Goal: Check status: Check status

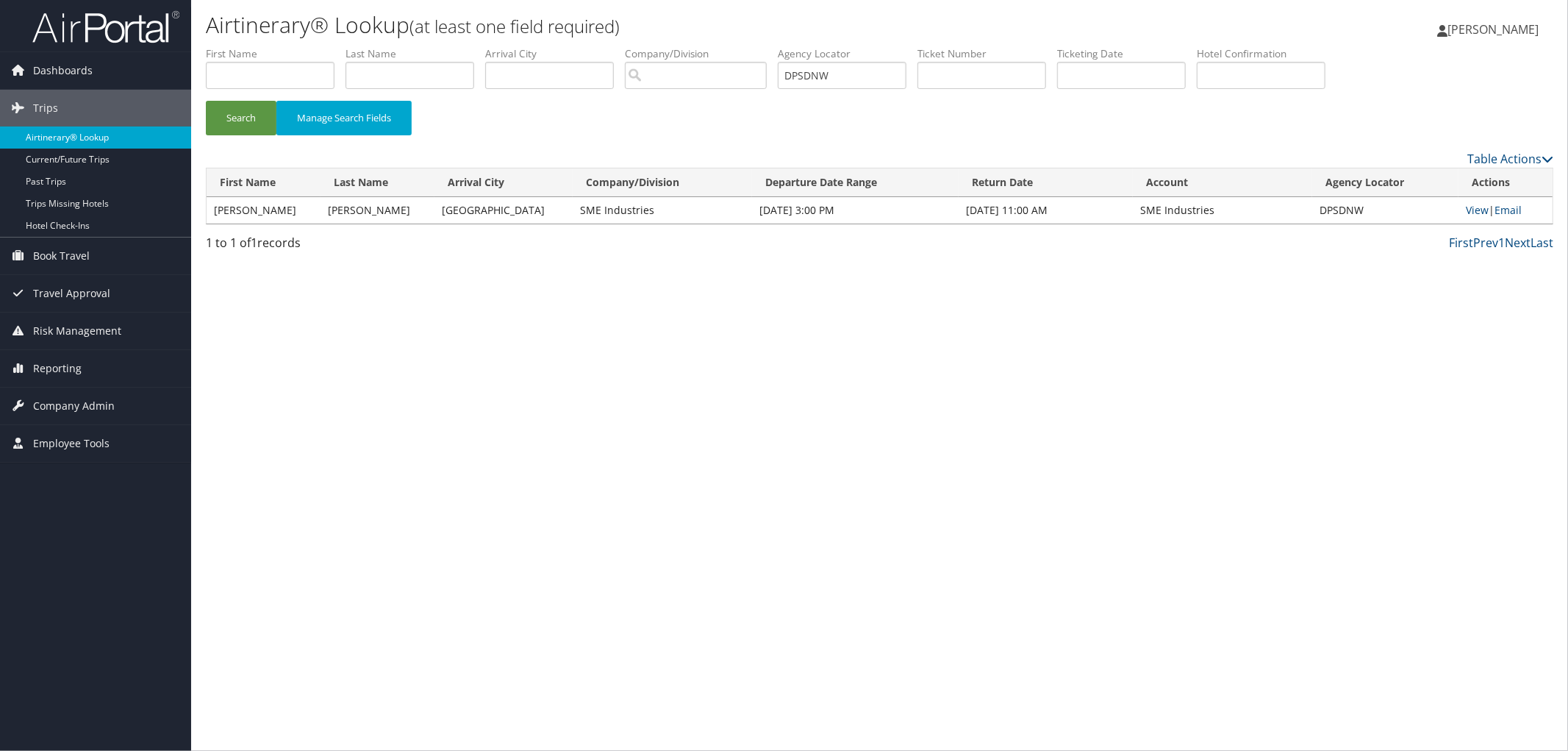
click at [70, 136] on link "Airtinerary® Lookup" at bounding box center [95, 137] width 192 height 22
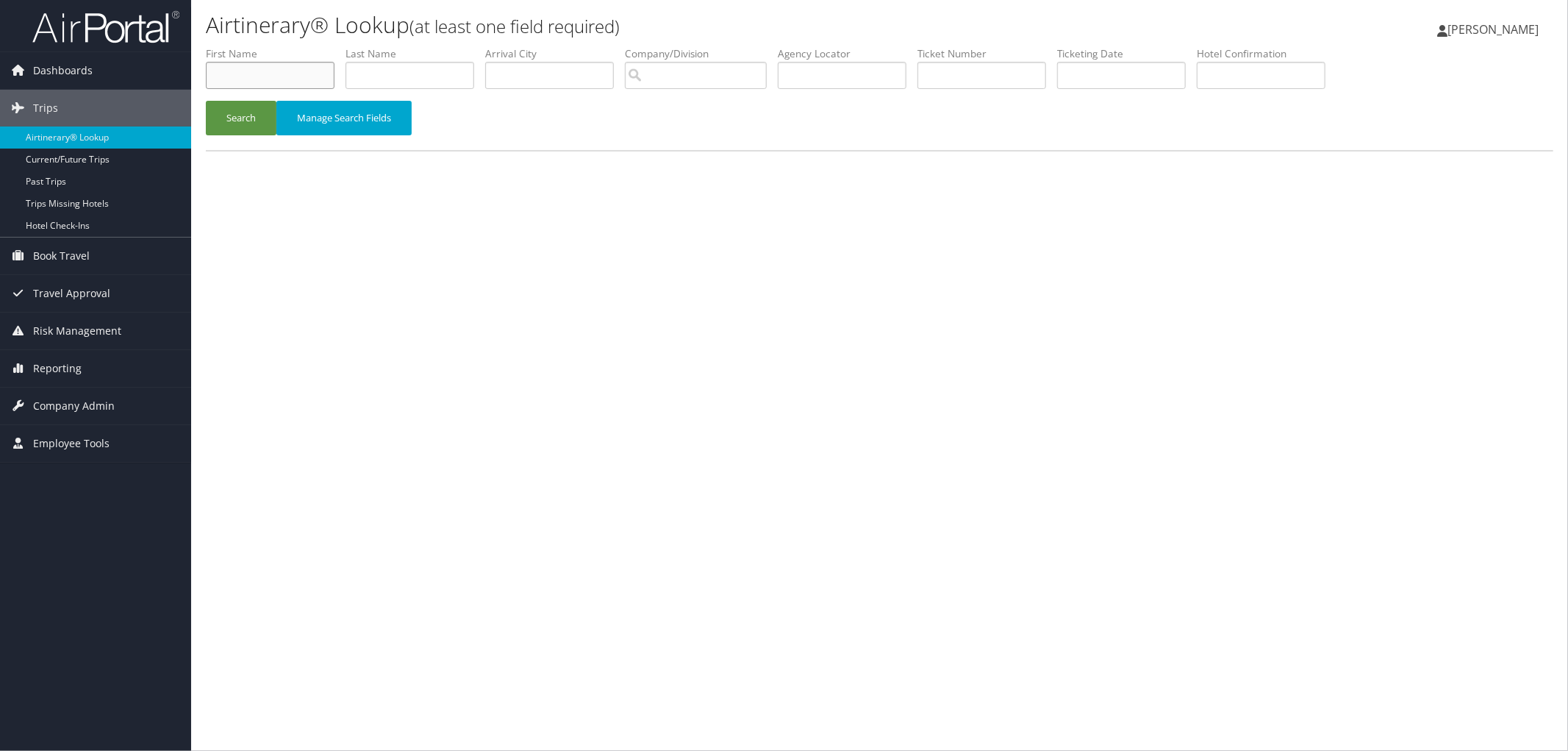
click at [254, 86] on input "text" at bounding box center [270, 75] width 129 height 27
type input "Robert"
type input "Underwood"
click at [244, 121] on button "Search" at bounding box center [241, 118] width 70 height 35
